Goal: Information Seeking & Learning: Learn about a topic

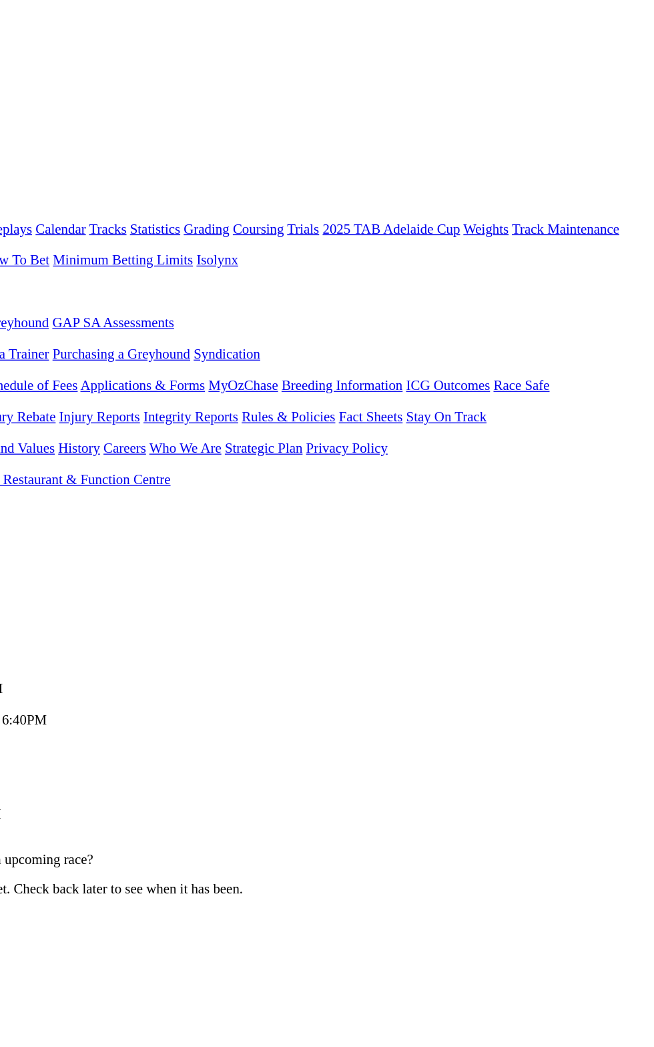
click at [29, 498] on link "F" at bounding box center [26, 503] width 6 height 11
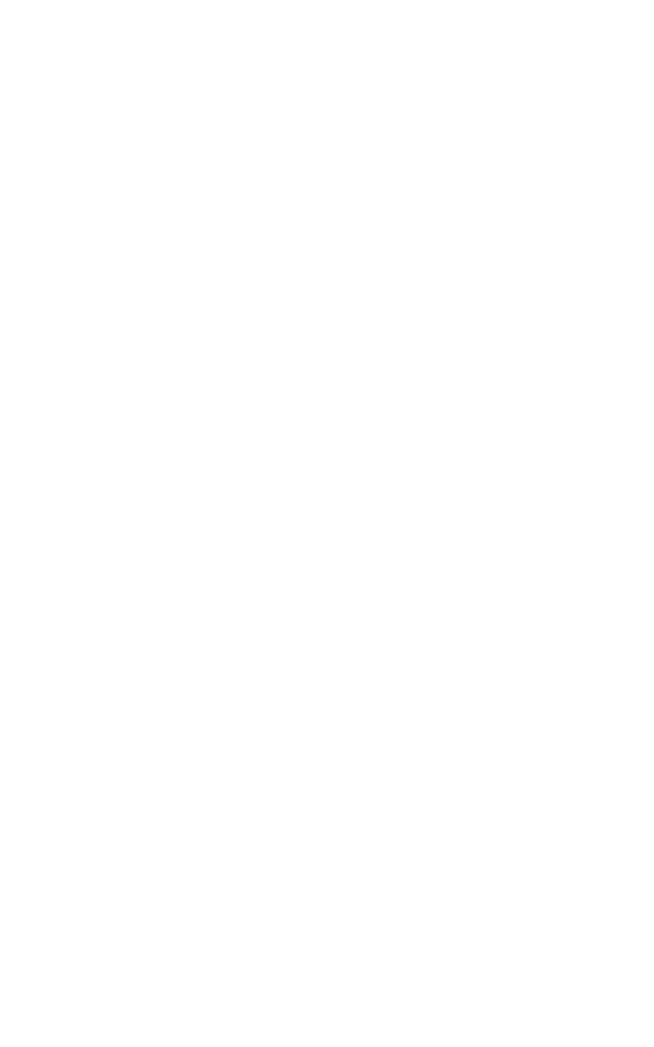
click at [385, 1046] on span "$2.50" at bounding box center [373, 1053] width 24 height 11
click at [390, 1046] on td "$2.50" at bounding box center [375, 1053] width 30 height 13
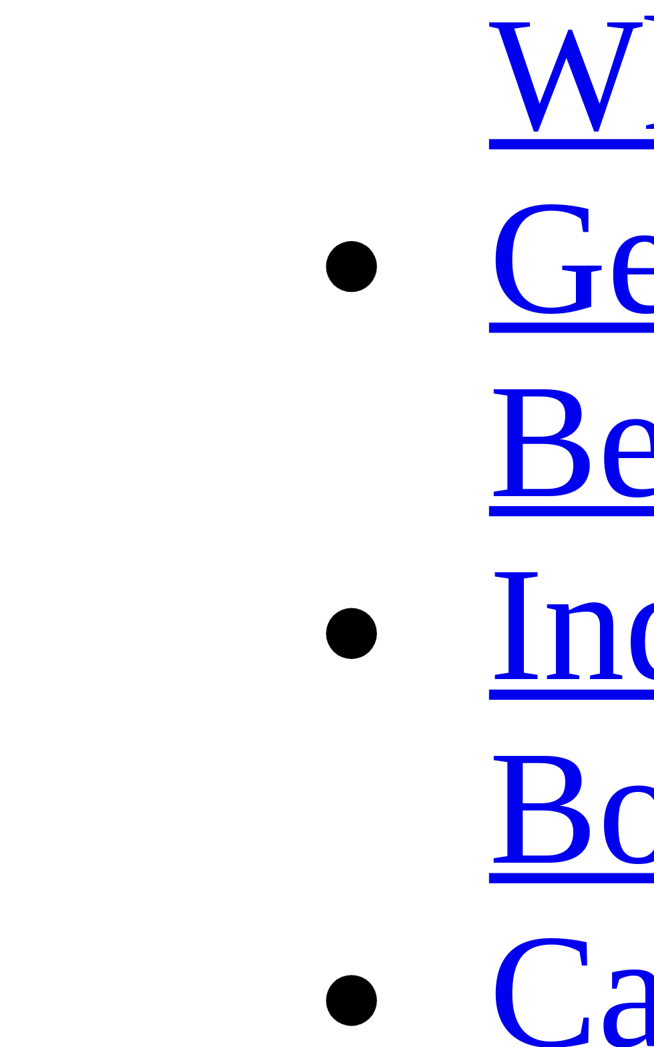
click at [24, 806] on th "Box" at bounding box center [16, 812] width 19 height 13
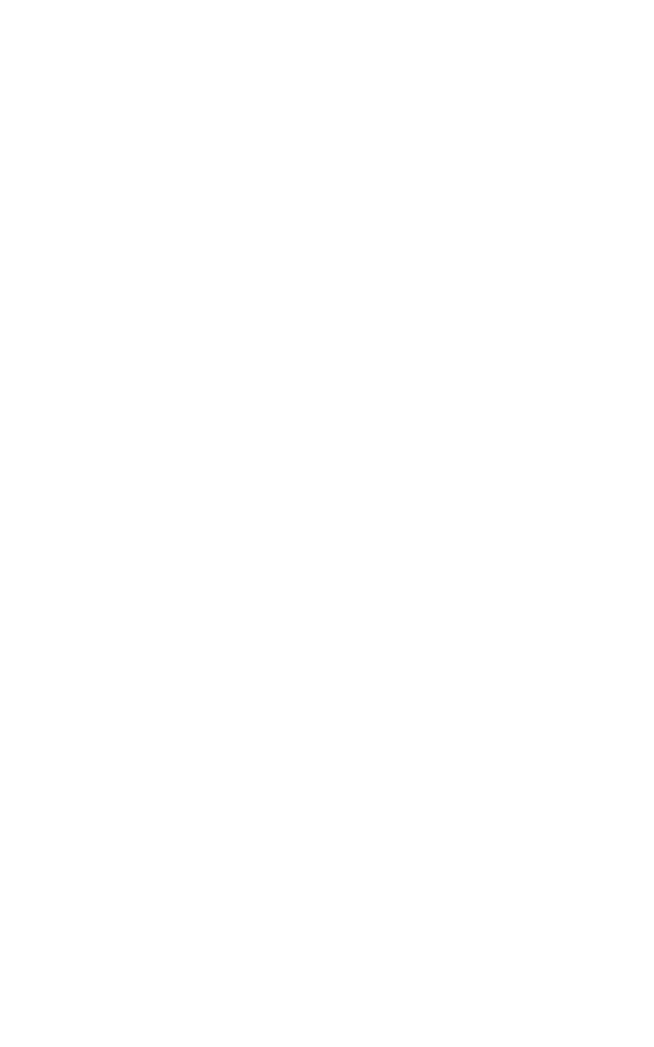
click at [567, 875] on div "Box History" at bounding box center [326, 881] width 643 height 12
click at [611, 435] on div "HANDOVER Whelped: 25 Sep 2023 Sex: Bitch Colour: Black" at bounding box center [326, 475] width 643 height 81
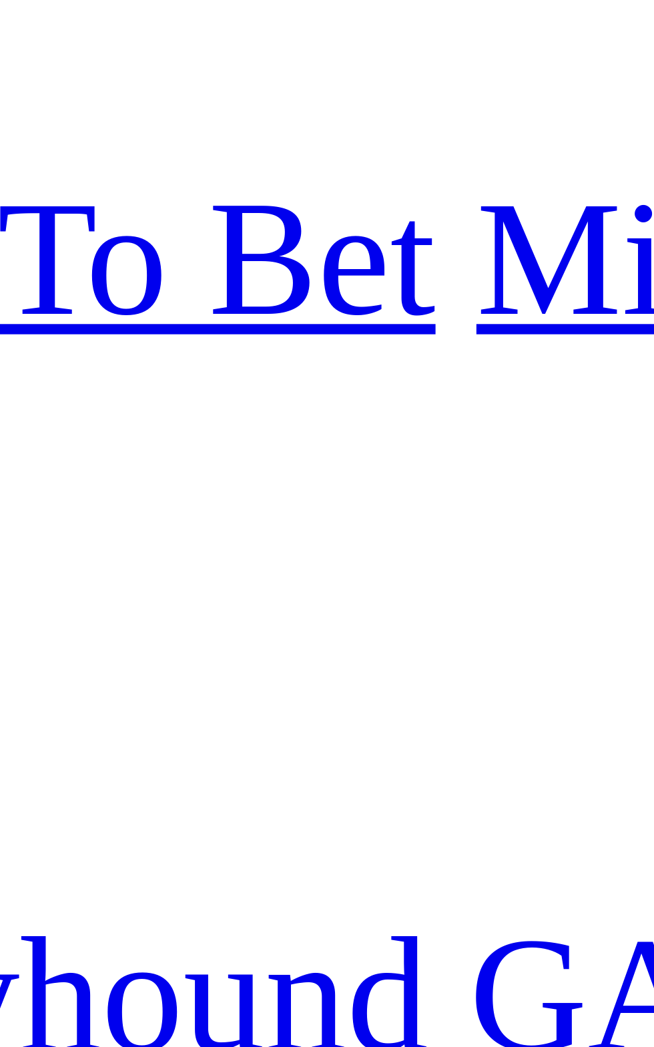
click at [204, 600] on div "Prize Money: $975" at bounding box center [326, 606] width 643 height 12
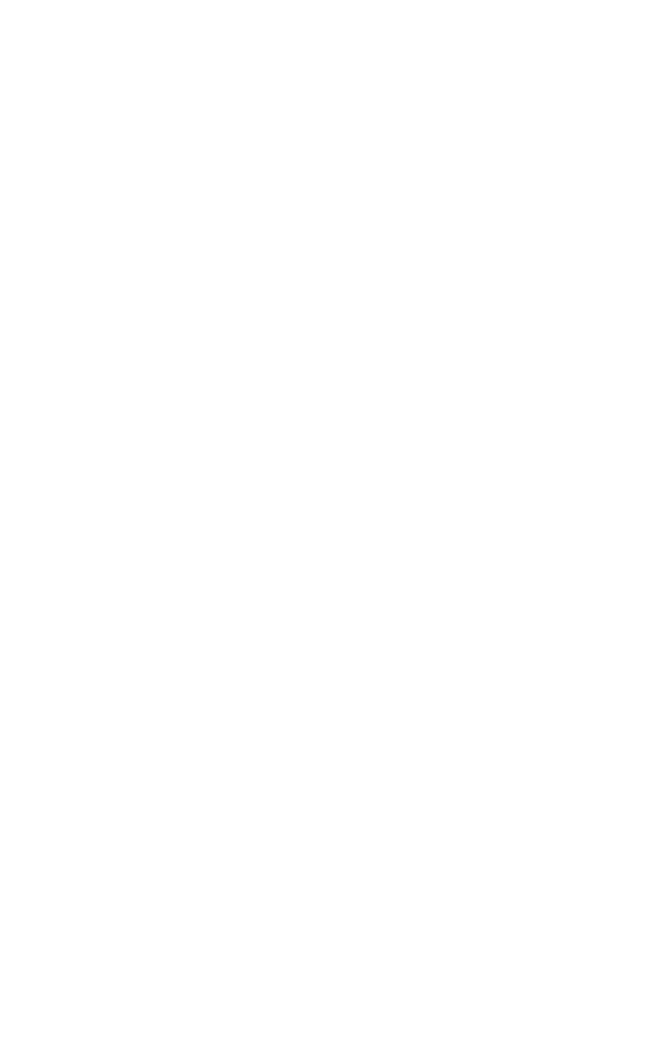
click at [242, 43] on div "Menu Dog Statistics - HANDOVER Login Home Racing Fields & Form Results & Replay…" at bounding box center [326, 239] width 643 height 392
click at [204, 43] on div "Menu Dog Statistics - HANDOVER Login Home Racing Fields & Form Results & Replay…" at bounding box center [326, 239] width 643 height 392
click at [186, 43] on div "Menu Dog Statistics - HANDOVER Login Home Racing Fields & Form Results & Replay…" at bounding box center [326, 239] width 643 height 392
click at [216, 53] on nav "Menu Dog Statistics - HANDOVER Login Home Racing Fields & Form Results & Replay…" at bounding box center [326, 239] width 643 height 392
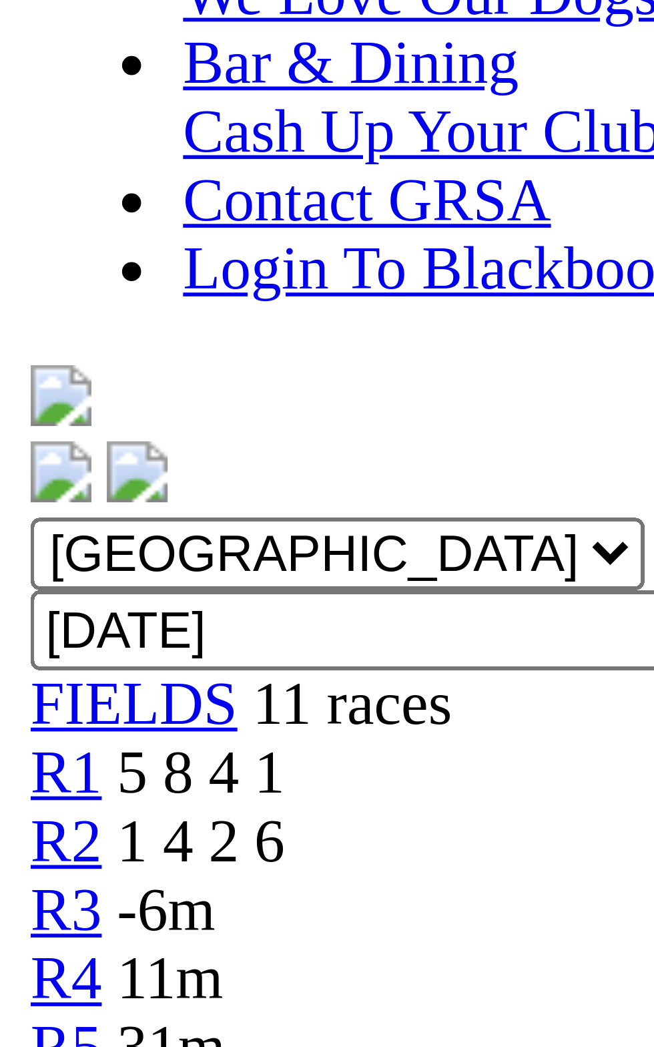
scroll to position [9, 0]
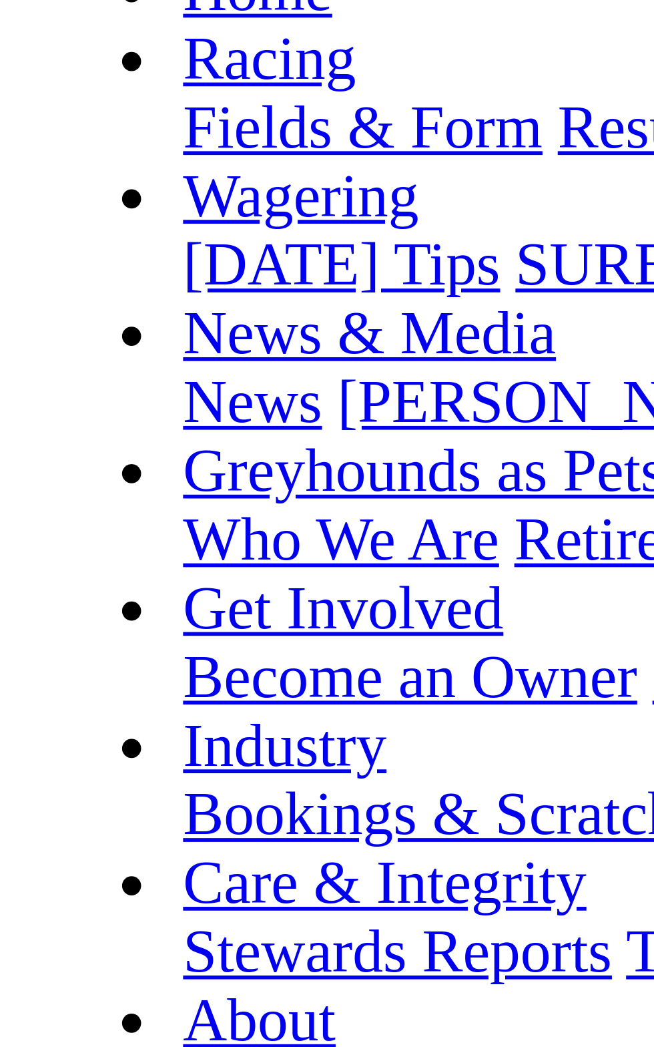
click at [50, 687] on div "R1 5 8 4 1 GREYHOUNDS AS PETS MIXED STAKE PR2 Division1 Grade: 5/6 • Distance: …" at bounding box center [326, 735] width 643 height 96
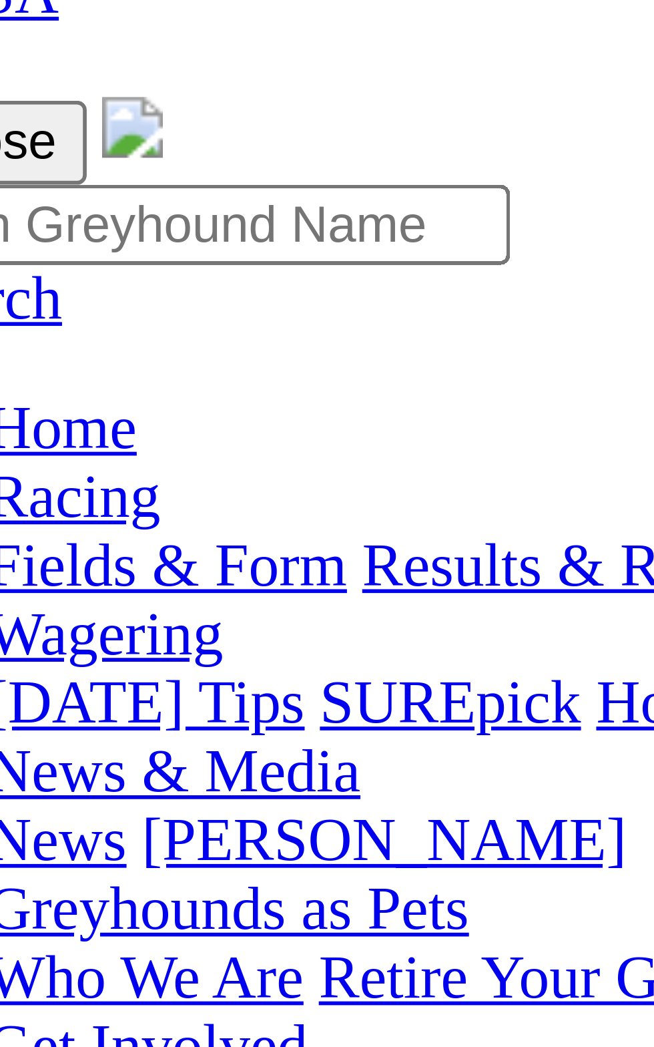
click at [18, 477] on span "R2" at bounding box center [11, 482] width 13 height 11
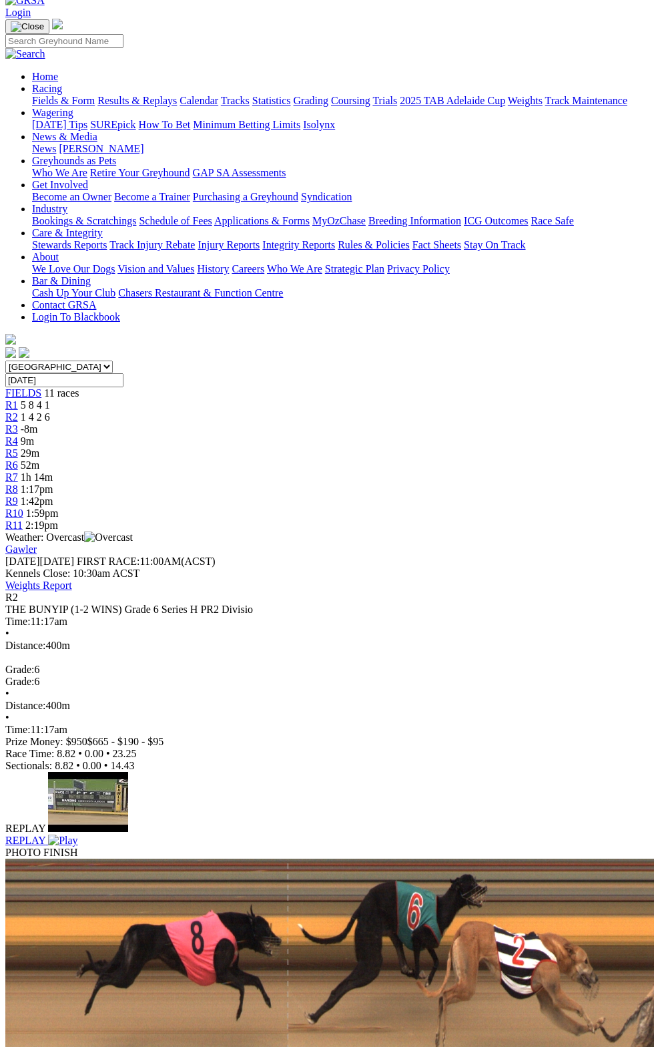
scroll to position [104, 0]
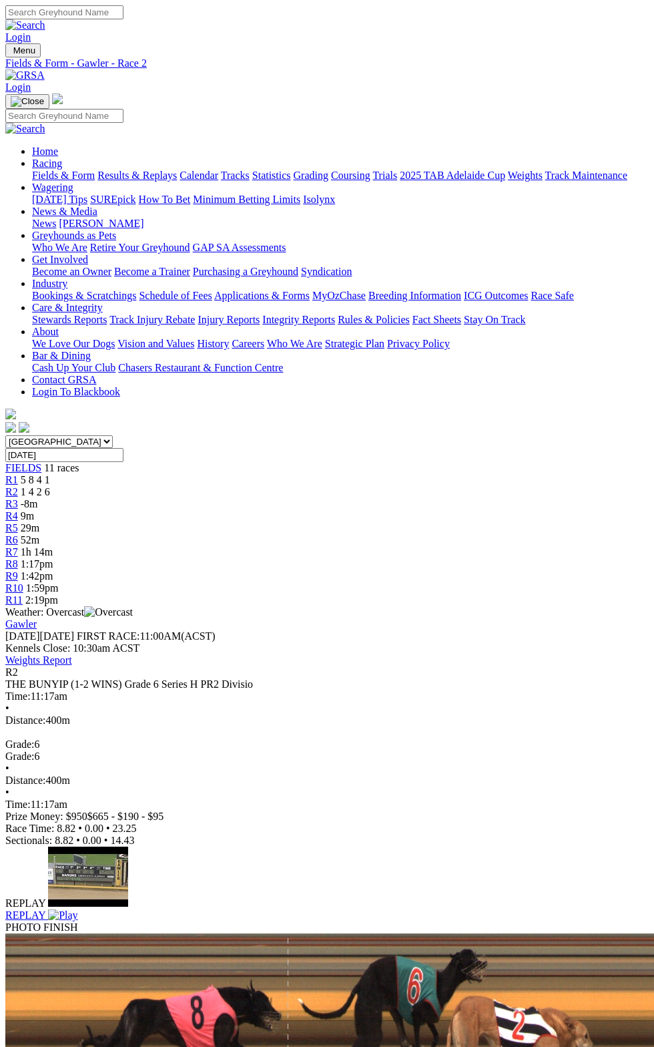
scroll to position [19, 0]
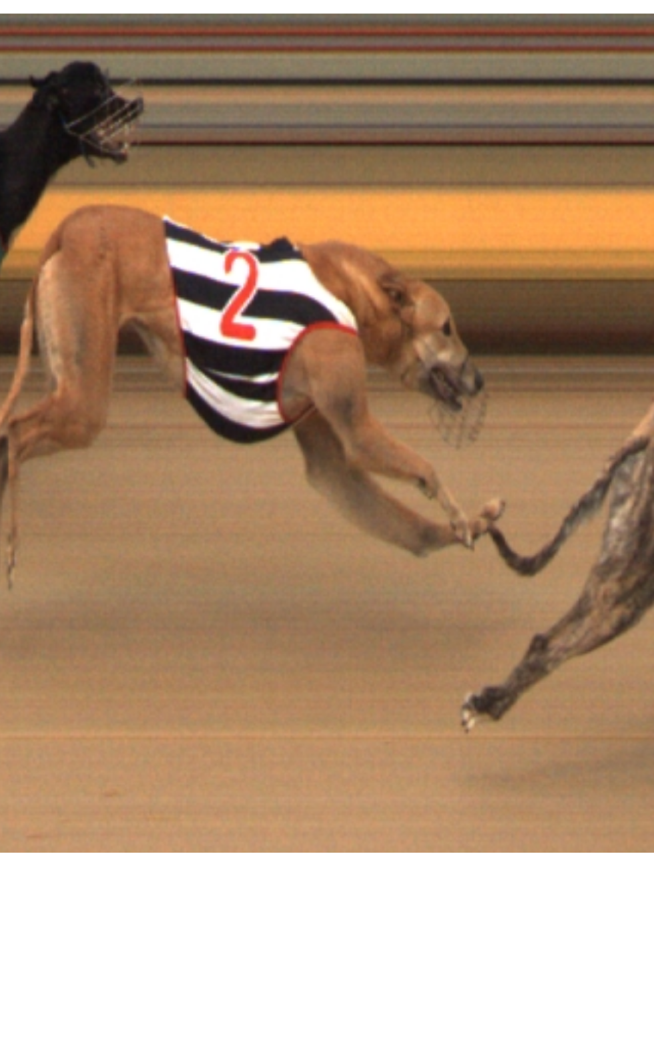
scroll to position [318, 0]
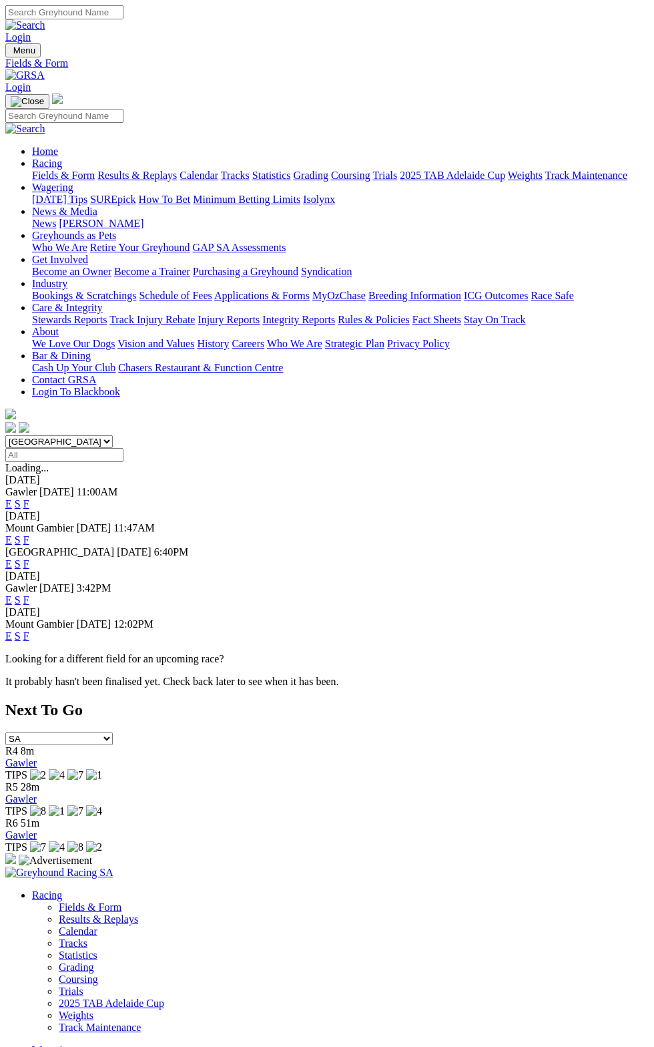
click at [619, 486] on div "Gawler [DATE] 11:00AM E S F" at bounding box center [326, 498] width 643 height 24
click at [29, 498] on link "F" at bounding box center [26, 503] width 6 height 11
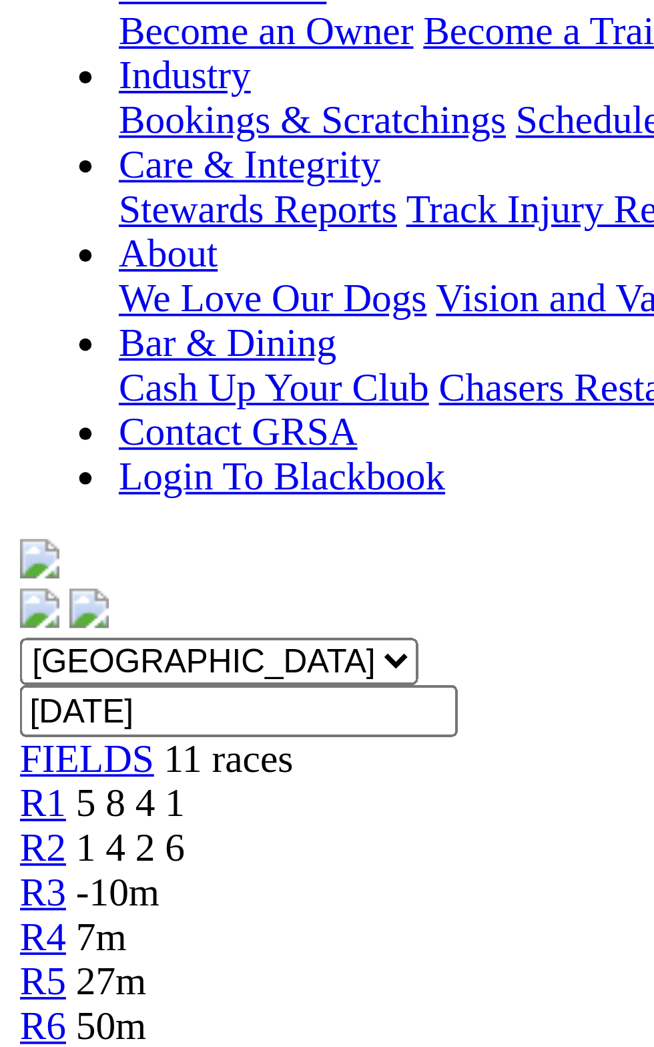
scroll to position [156, 0]
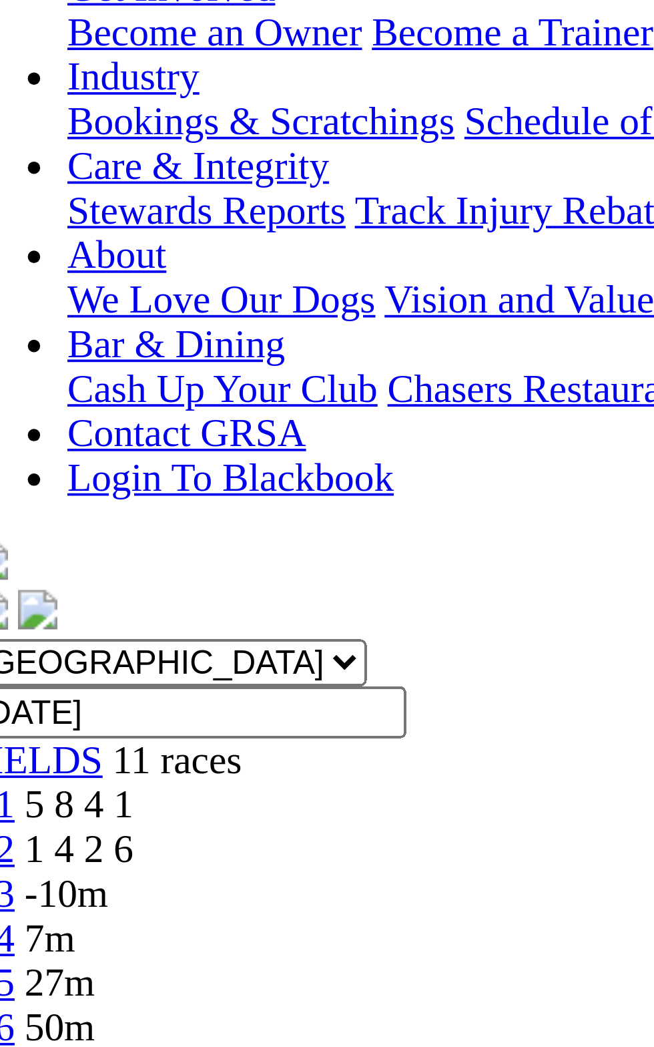
click at [156, 738] on td "Don Gordon" at bounding box center [194, 744] width 86 height 13
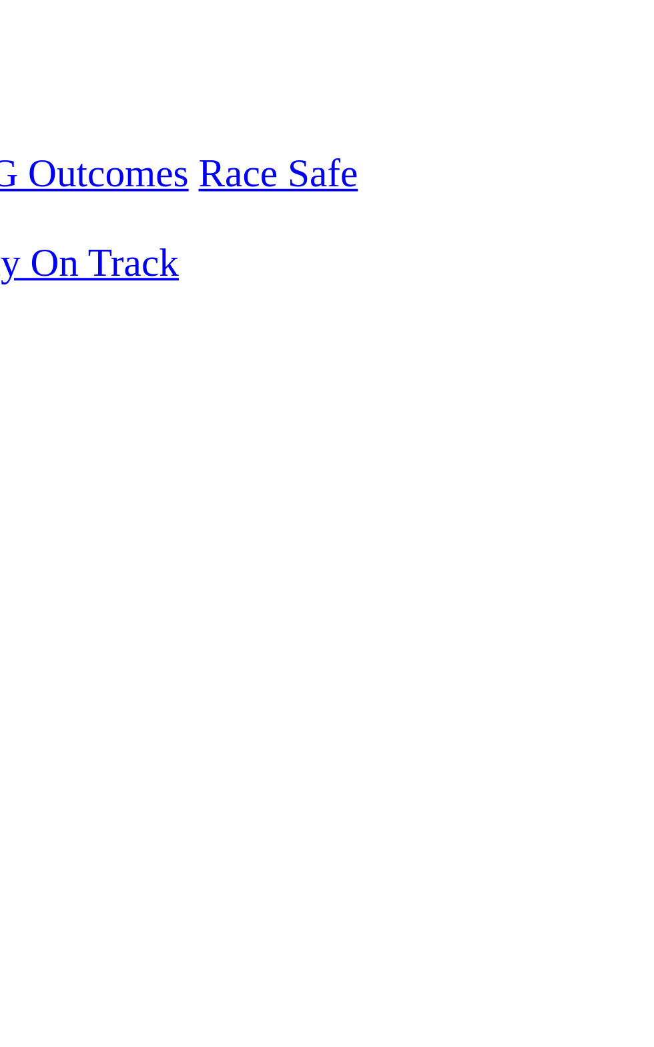
scroll to position [21, 0]
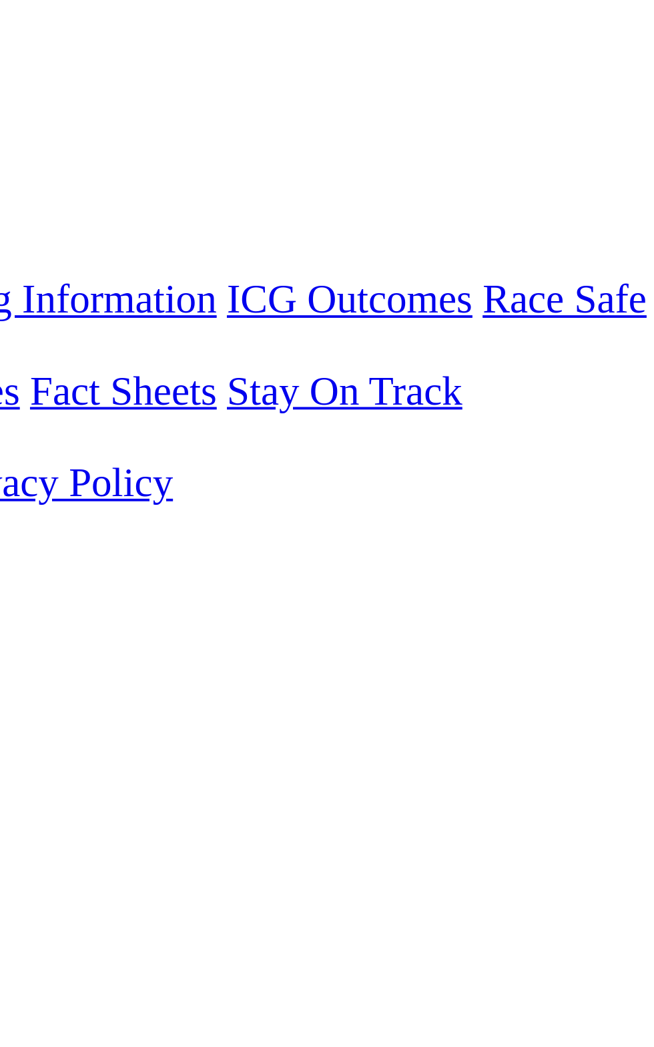
click at [316, 1026] on td "5132" at bounding box center [301, 1032] width 29 height 13
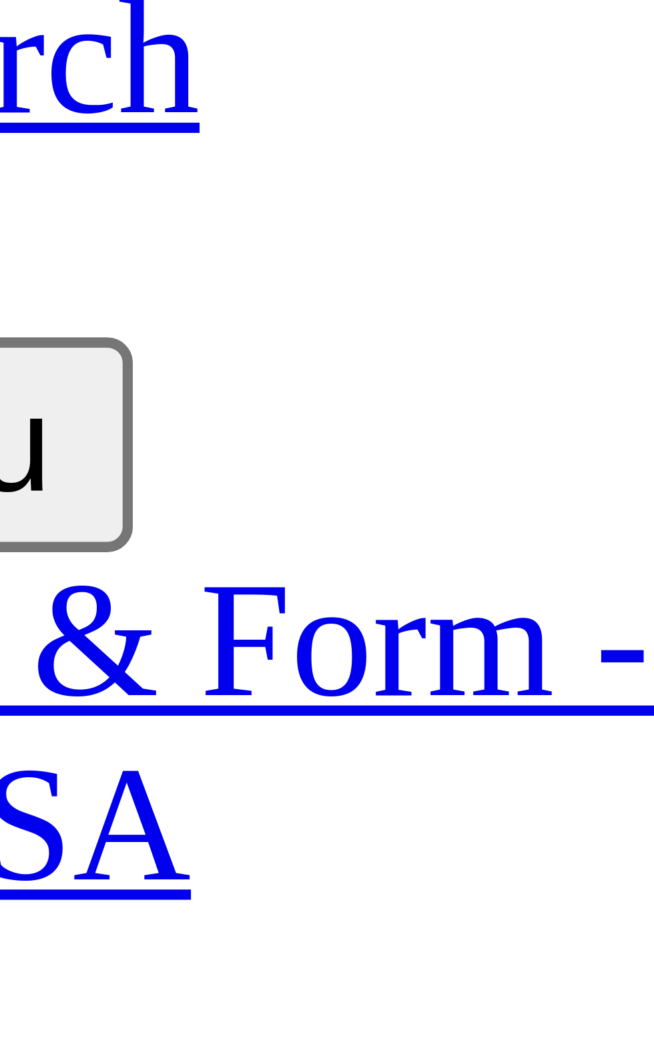
scroll to position [21, 0]
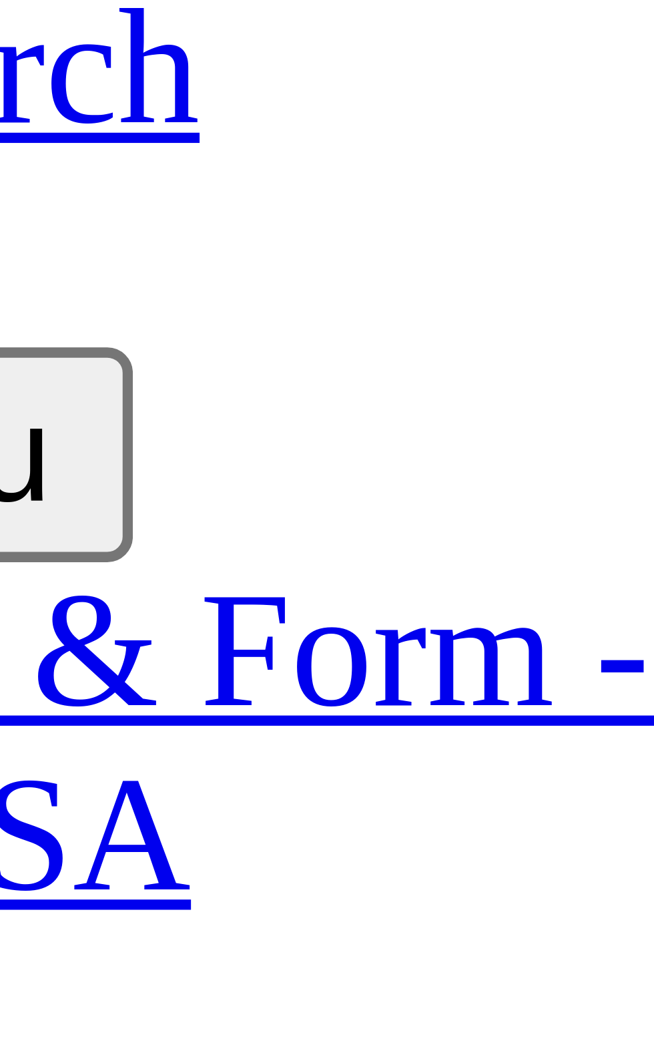
click at [11, 33] on img "Toggle navigation" at bounding box center [11, 33] width 0 height 0
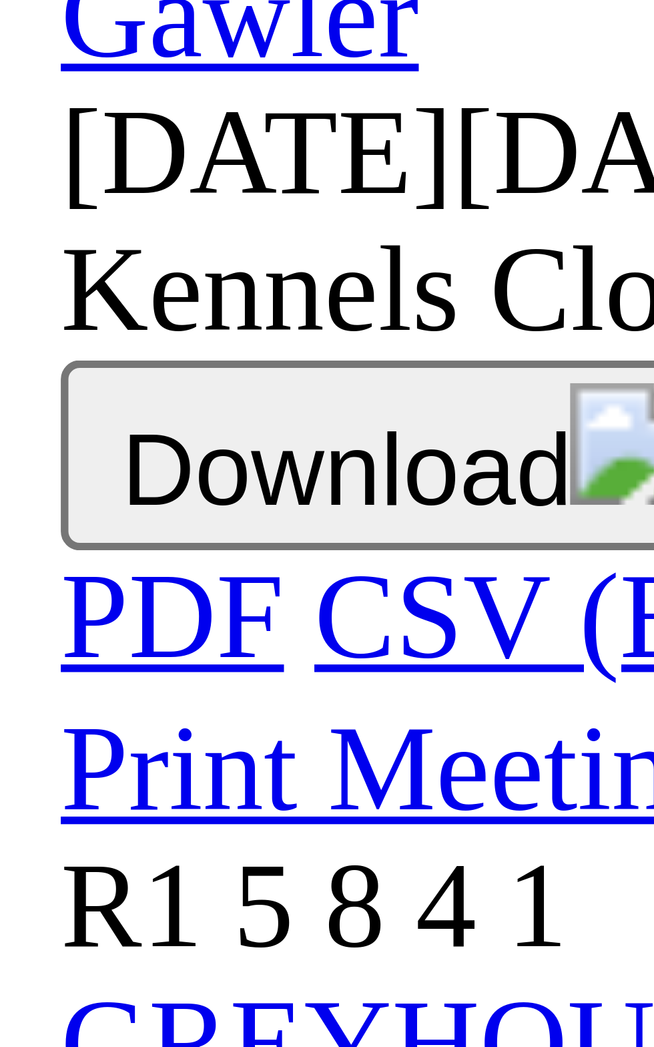
scroll to position [583, 0]
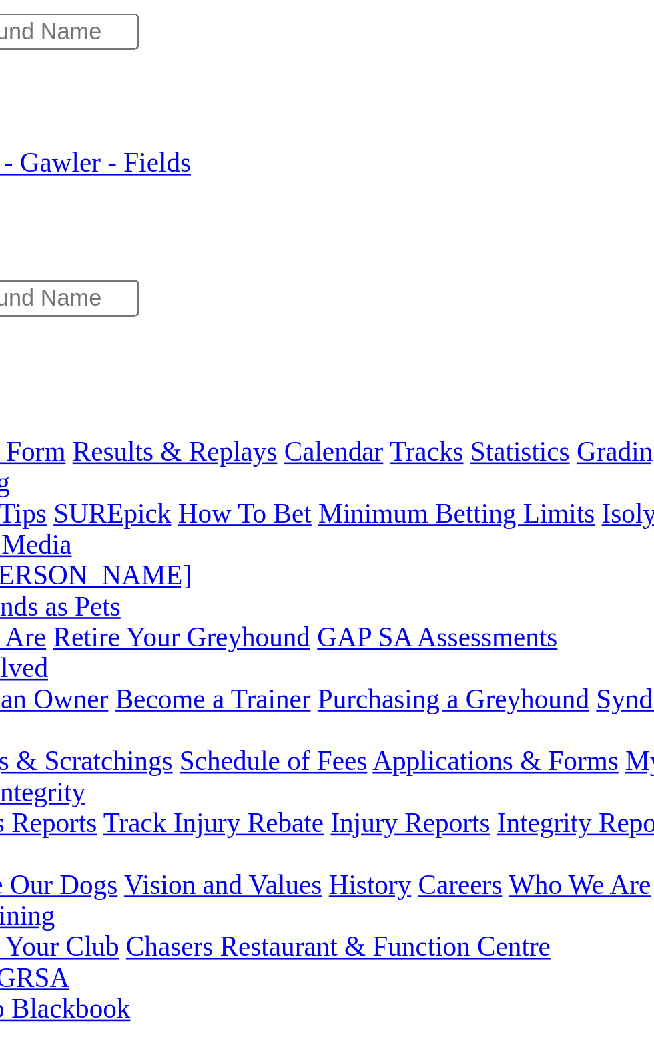
click at [242, 510] on div "R4 0m" at bounding box center [326, 516] width 643 height 12
